Goal: Information Seeking & Learning: Check status

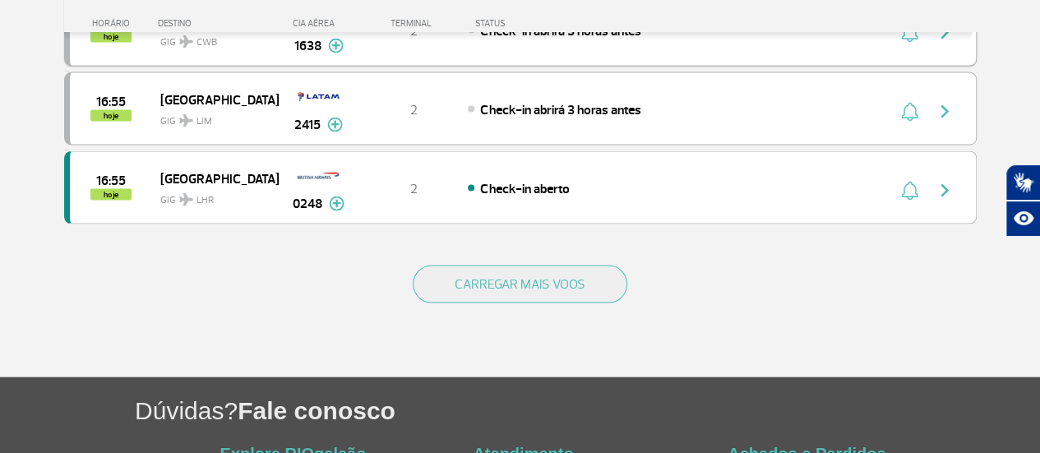
scroll to position [1645, 0]
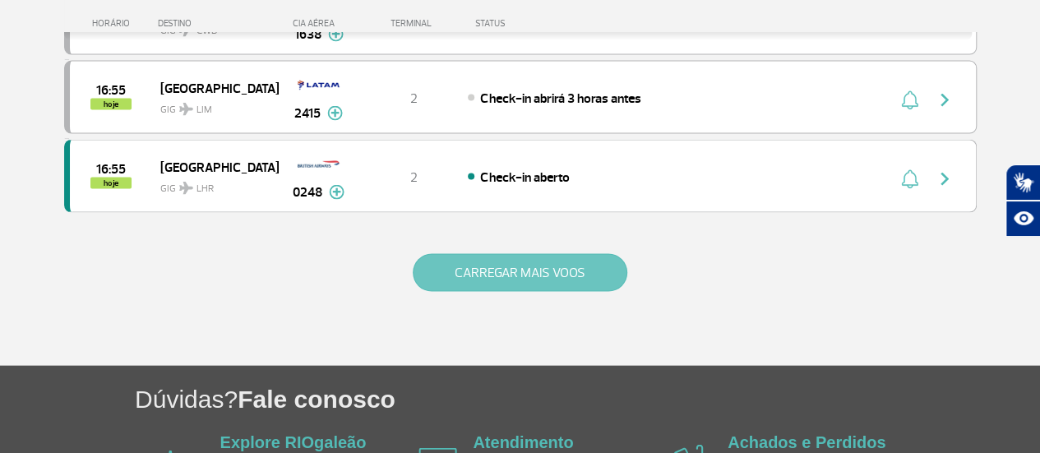
click at [544, 254] on button "CARREGAR MAIS VOOS" at bounding box center [520, 273] width 215 height 38
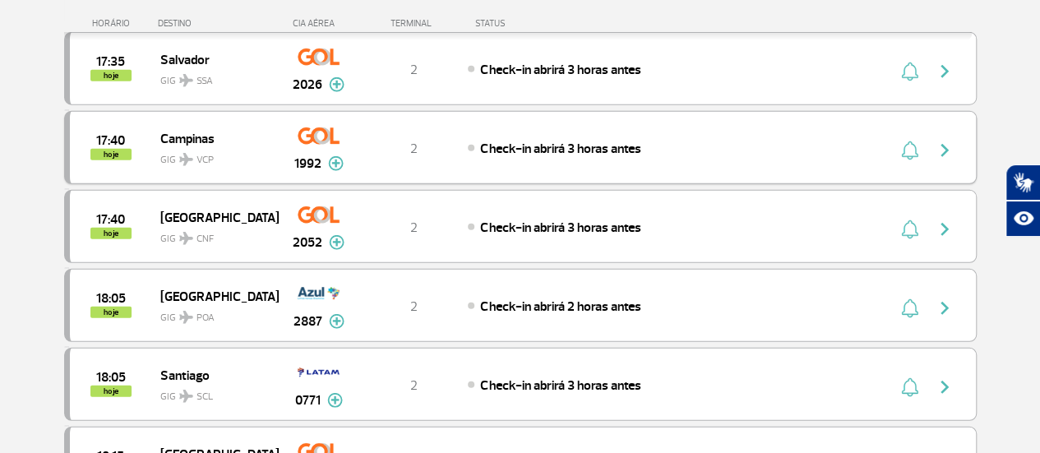
scroll to position [2220, 0]
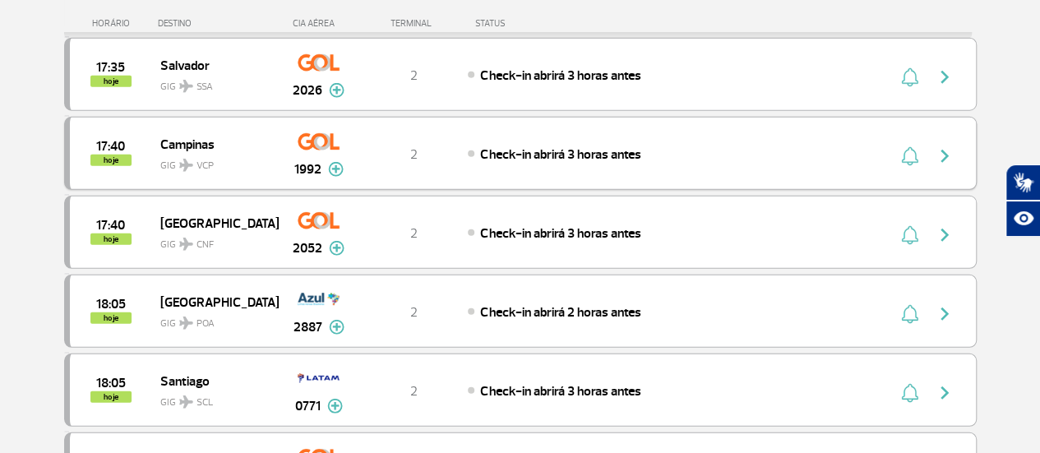
click at [355, 141] on div "1992" at bounding box center [318, 153] width 81 height 52
click at [243, 150] on span "GIG VCP" at bounding box center [212, 162] width 105 height 24
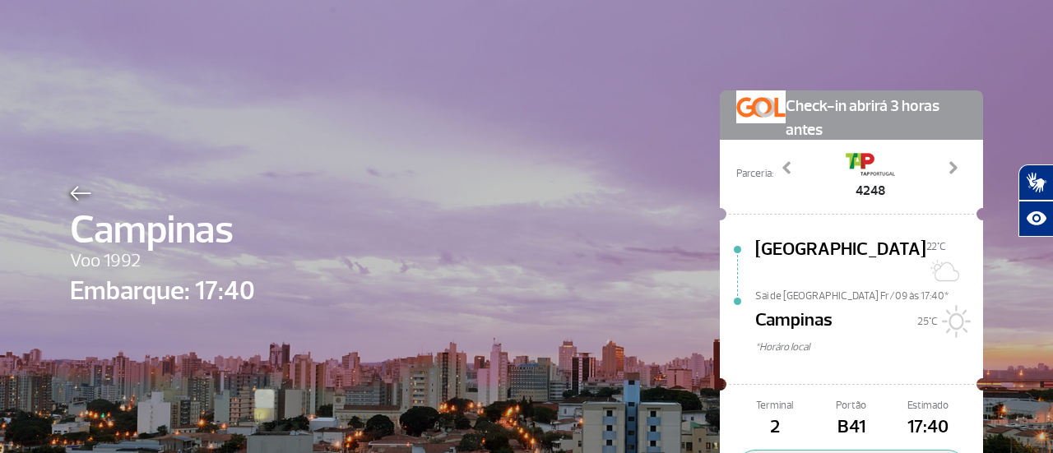
click at [70, 193] on img at bounding box center [80, 193] width 21 height 15
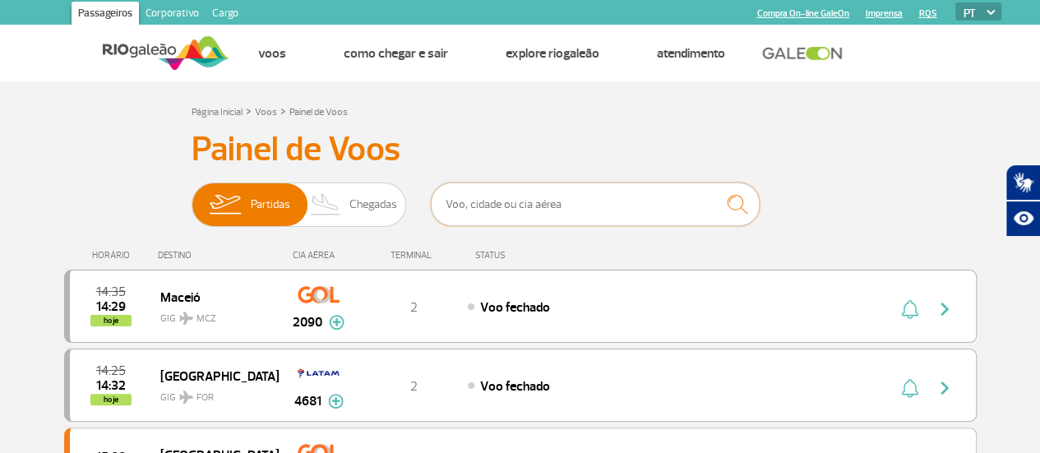
click at [544, 205] on input "text" at bounding box center [595, 205] width 329 height 44
type input "1192"
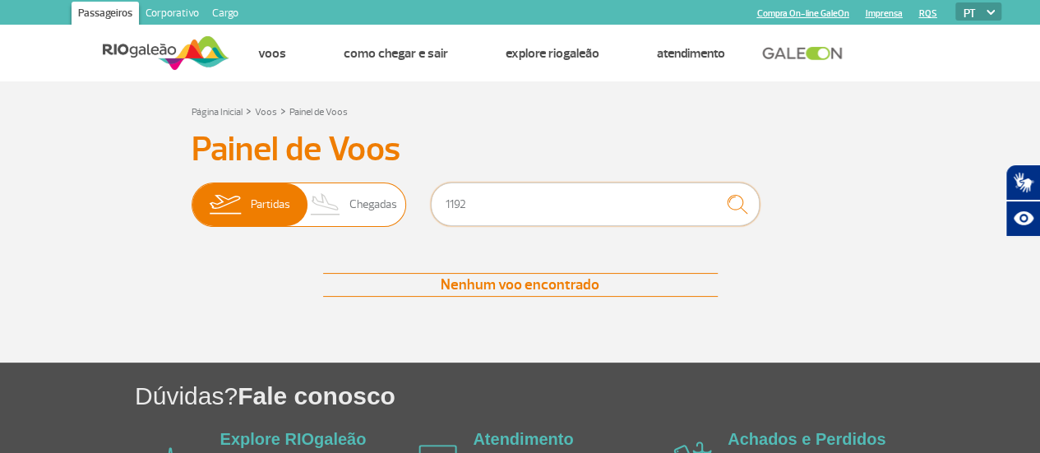
drag, startPoint x: 597, startPoint y: 213, endPoint x: 217, endPoint y: 188, distance: 380.8
click at [212, 192] on div "Partidas Chegadas 1192" at bounding box center [521, 207] width 658 height 49
type input "1992"
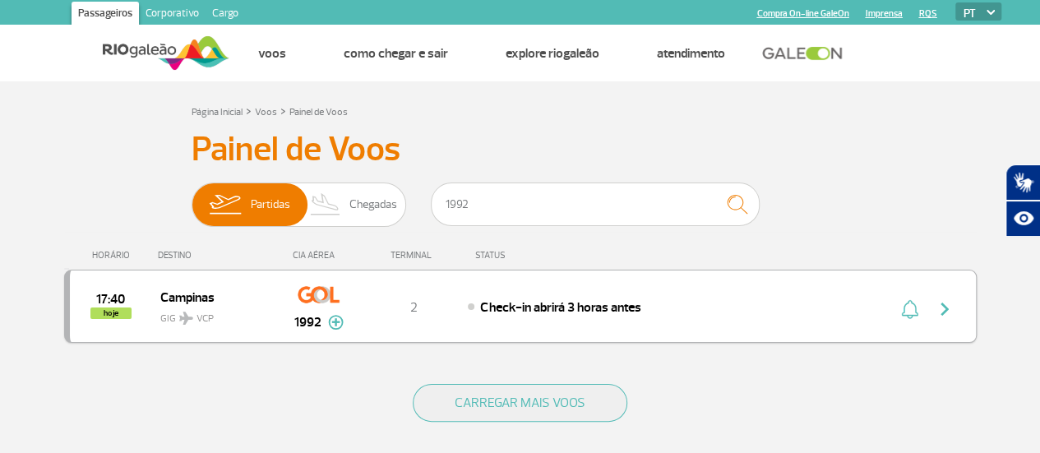
click at [945, 310] on img "button" at bounding box center [945, 309] width 20 height 20
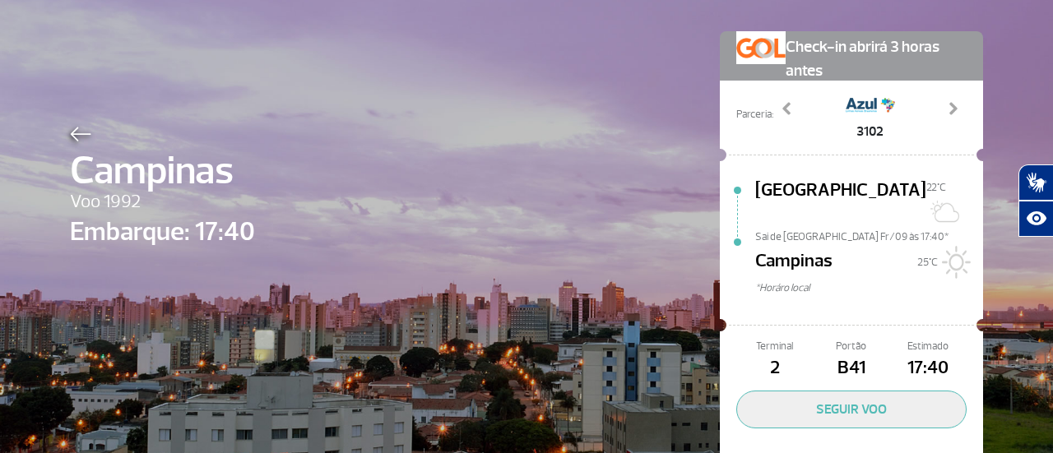
scroll to position [82, 0]
